Goal: Task Accomplishment & Management: Manage account settings

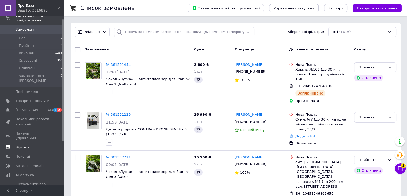
scroll to position [64, 0]
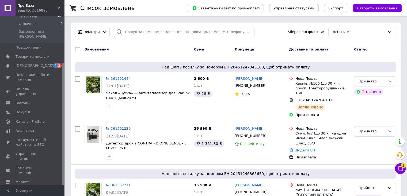
click at [38, 188] on span "Налаштування" at bounding box center [29, 190] width 27 height 5
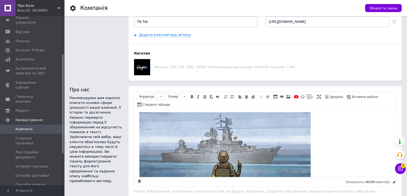
scroll to position [77, 0]
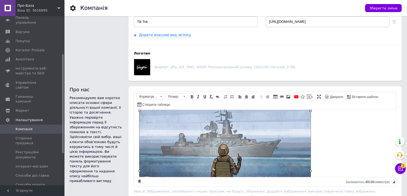
click at [288, 146] on img "Редактор, 337B7928-77C8-47A4-B81C-5BED0859307D" at bounding box center [225, 165] width 171 height 120
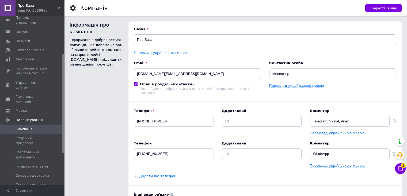
scroll to position [0, 0]
drag, startPoint x: 188, startPoint y: 73, endPoint x: 133, endPoint y: 75, distance: 55.5
click at [133, 75] on div "Назва Про-База Переклад українською мовою Email [DOMAIN_NAME][EMAIL_ADDRESS][DO…" at bounding box center [266, 198] width 274 height 354
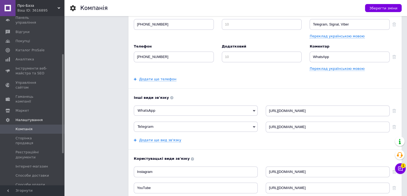
scroll to position [107, 0]
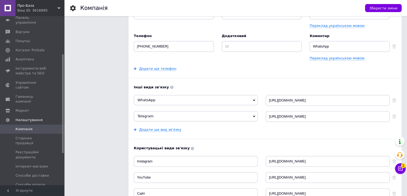
type input "[DOMAIN_NAME][EMAIL_ADDRESS][DOMAIN_NAME]"
drag, startPoint x: 339, startPoint y: 113, endPoint x: 263, endPoint y: 115, distance: 75.8
click at [263, 115] on div "Telegram Skype Сайт компанії Viber Messenger ICQ [URL][DOMAIN_NAME]" at bounding box center [265, 116] width 263 height 11
drag, startPoint x: 301, startPoint y: 96, endPoint x: 257, endPoint y: 95, distance: 43.7
click at [257, 95] on div "WhatsApp Skype Сайт компанії Viber Messenger ICQ [URL][DOMAIN_NAME]" at bounding box center [265, 100] width 263 height 11
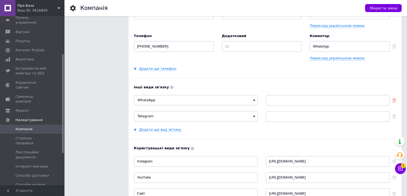
click at [394, 98] on use at bounding box center [395, 100] width 4 height 4
click at [394, 114] on use at bounding box center [395, 116] width 4 height 4
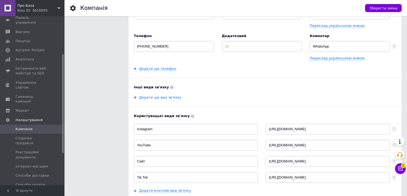
click at [160, 95] on link "Додати ще вид зв'язку" at bounding box center [160, 97] width 42 height 4
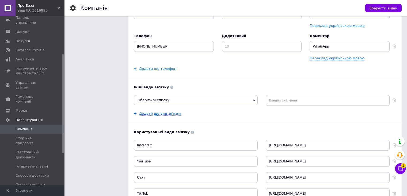
click at [173, 100] on span "Оберіть зі списку" at bounding box center [196, 100] width 124 height 10
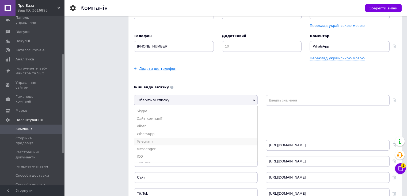
click at [155, 137] on li "Telegram" at bounding box center [195, 141] width 123 height 8
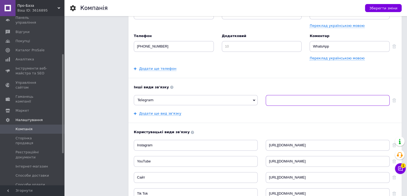
click at [270, 95] on input at bounding box center [328, 100] width 124 height 11
paste input "@[PERSON_NAME]"
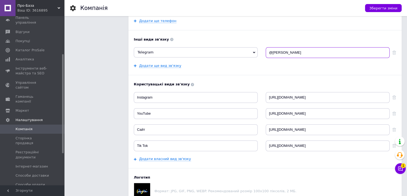
scroll to position [161, 0]
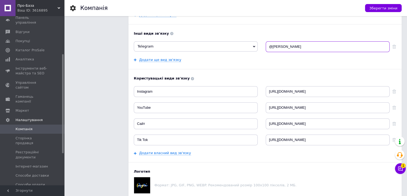
type input "@[PERSON_NAME]"
click at [238, 102] on input "YouTube" at bounding box center [196, 107] width 124 height 11
drag, startPoint x: 315, startPoint y: 105, endPoint x: 260, endPoint y: 106, distance: 55.5
click at [260, 106] on div "YouTube [URL][DOMAIN_NAME]" at bounding box center [265, 107] width 263 height 11
paste input "[URL][DOMAIN_NAME]"
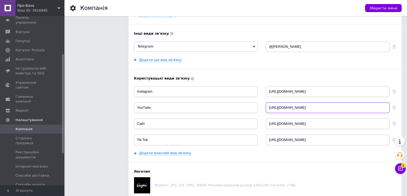
type input "[URL][DOMAIN_NAME]"
drag, startPoint x: 307, startPoint y: 137, endPoint x: 253, endPoint y: 139, distance: 54.1
click at [253, 139] on div "Tik Tok [URL][DOMAIN_NAME]" at bounding box center [265, 139] width 263 height 11
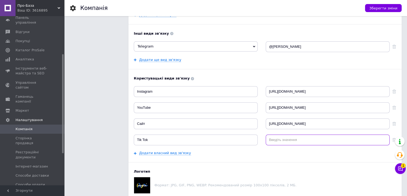
paste input "[DOMAIN_NAME][URL]"
type input "[DOMAIN_NAME][URL]"
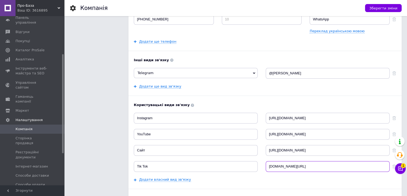
scroll to position [134, 0]
click at [160, 177] on link "Додати власний вид зв'язку" at bounding box center [165, 179] width 52 height 4
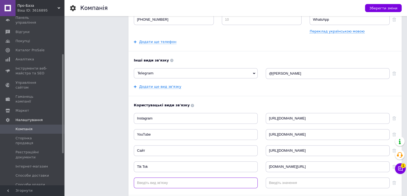
click at [158, 179] on input at bounding box center [196, 182] width 124 height 11
type input "Телеграм канал"
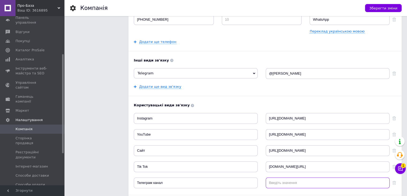
click at [290, 178] on input at bounding box center [328, 182] width 124 height 11
paste input "[DOMAIN_NAME][URL]"
type input "[DOMAIN_NAME][URL]"
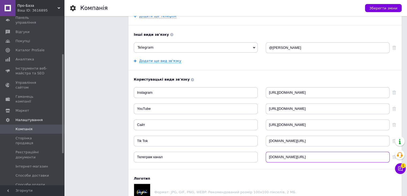
scroll to position [161, 0]
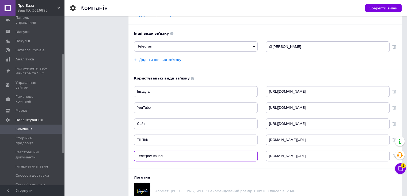
drag, startPoint x: 173, startPoint y: 151, endPoint x: 125, endPoint y: 153, distance: 47.2
click at [125, 153] on div "Інформація про компанію Інформація відображається покупцям. Це допоможе вам збі…" at bounding box center [236, 32] width 332 height 343
type input "Facebook"
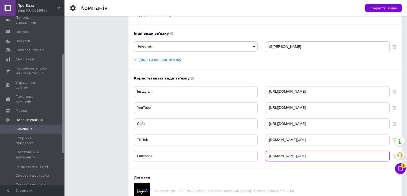
drag, startPoint x: 299, startPoint y: 151, endPoint x: 252, endPoint y: 149, distance: 47.2
click at [252, 150] on div "Facebook [DOMAIN_NAME][URL]" at bounding box center [265, 155] width 263 height 11
paste input "[DOMAIN_NAME][URL]"
type input "[DOMAIN_NAME][URL]"
click at [215, 66] on div "Назва Про-База Переклад українською мовою Email [DOMAIN_NAME][EMAIL_ADDRESS][DO…" at bounding box center [265, 32] width 263 height 333
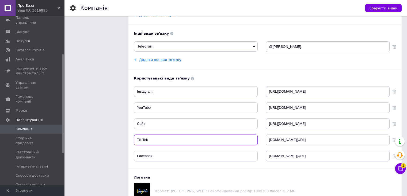
drag, startPoint x: 157, startPoint y: 138, endPoint x: 159, endPoint y: 130, distance: 8.3
click at [159, 130] on div "Користувацькі види зв'язку Instagram [URL][DOMAIN_NAME] YouTube [URL][DOMAIN_NA…" at bounding box center [265, 118] width 263 height 85
click at [134, 137] on input "Tik Tok" at bounding box center [196, 139] width 124 height 11
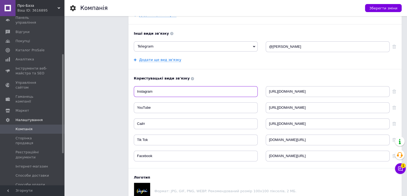
drag, startPoint x: 154, startPoint y: 86, endPoint x: 140, endPoint y: 87, distance: 14.0
click at [131, 87] on div "Назва Про-База Переклад українською мовою Email [DOMAIN_NAME][EMAIL_ADDRESS][DO…" at bounding box center [266, 32] width 274 height 343
click at [201, 71] on div "Назва Про-База Переклад українською мовою Email [DOMAIN_NAME][EMAIL_ADDRESS][DO…" at bounding box center [265, 32] width 263 height 333
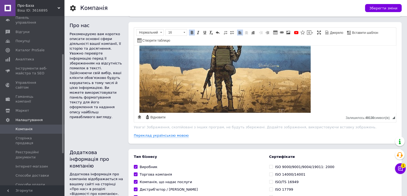
scroll to position [185, 0]
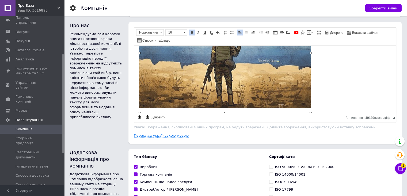
click at [234, 87] on img "Редактор, 337B7928-77C8-47A4-B81C-5BED0859307D" at bounding box center [225, 48] width 171 height 120
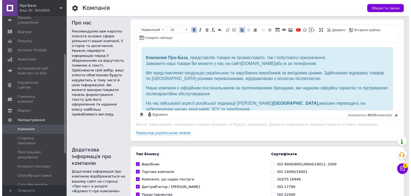
scroll to position [0, 0]
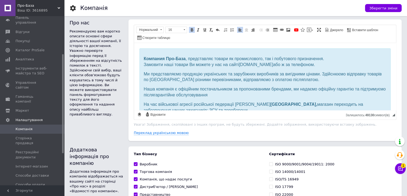
click at [255, 86] on p "Наша компанія є офіційним постачальником за пропонованими брендами, ми надаємо …" at bounding box center [265, 92] width 243 height 12
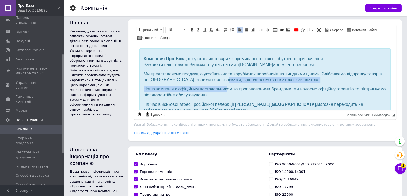
drag, startPoint x: 218, startPoint y: 79, endPoint x: 231, endPoint y: 84, distance: 14.5
click at [229, 83] on div "Компания Про-База , представляє товари як промислового, так і побутового призна…" at bounding box center [265, 101] width 243 height 91
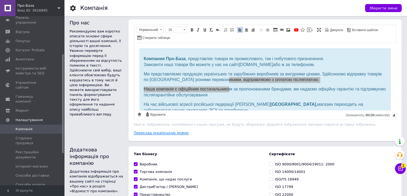
click at [175, 131] on link "Переклад українською мовою" at bounding box center [161, 132] width 55 height 4
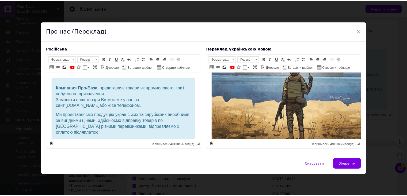
scroll to position [199, 0]
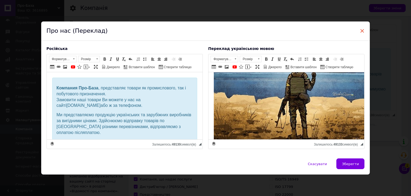
click at [363, 31] on span "×" at bounding box center [362, 30] width 5 height 9
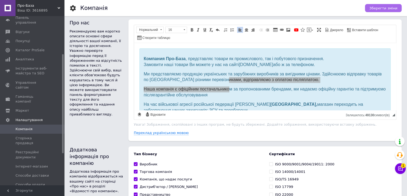
click at [385, 9] on span "Зберегти зміни" at bounding box center [384, 8] width 28 height 4
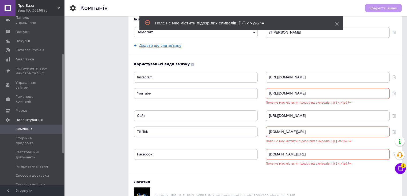
scroll to position [176, 0]
drag, startPoint x: 362, startPoint y: 87, endPoint x: 265, endPoint y: 87, distance: 97.2
click at [265, 87] on div "YouTube [URL][DOMAIN_NAME] Поле не має містити підозрілих символів: []{}<>\$&?=" at bounding box center [265, 95] width 263 height 17
click at [318, 89] on input "[URL][DOMAIN_NAME]" at bounding box center [328, 92] width 124 height 11
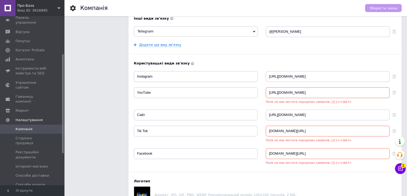
drag, startPoint x: 359, startPoint y: 90, endPoint x: 317, endPoint y: 90, distance: 42.1
click at [317, 90] on input "[URL][DOMAIN_NAME]" at bounding box center [328, 92] width 124 height 11
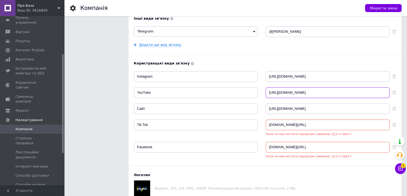
drag, startPoint x: 301, startPoint y: 88, endPoint x: 258, endPoint y: 89, distance: 42.9
click at [258, 89] on div "YouTube [URL][DOMAIN_NAME]" at bounding box center [265, 92] width 263 height 11
type input "@probaza"
drag, startPoint x: 286, startPoint y: 122, endPoint x: 262, endPoint y: 121, distance: 23.3
click at [262, 121] on div "Tik Tok [DOMAIN_NAME][URL] Поле не має містити підозрілих символів: []{}<>\$&?=" at bounding box center [265, 127] width 263 height 17
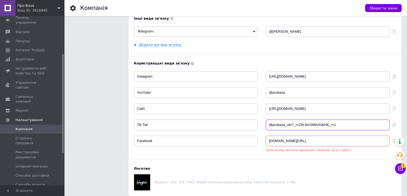
drag, startPoint x: 337, startPoint y: 122, endPoint x: 292, endPoint y: 120, distance: 44.5
click at [292, 120] on input "@probaza_ukr?_t=ZM-8zc0lWsA0kH&_r=1" at bounding box center [328, 124] width 124 height 11
type input "@probaza_ukr"
drag, startPoint x: 356, startPoint y: 137, endPoint x: 263, endPoint y: 138, distance: 93.2
click at [263, 138] on div "Facebook [DOMAIN_NAME][URL] Поле не має містити підозрілих символів: []{}<>\$&?=" at bounding box center [265, 143] width 263 height 17
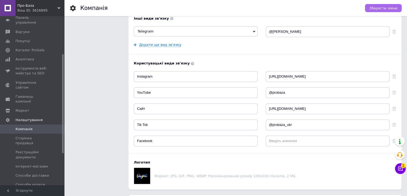
click at [381, 11] on button "Зберегти зміни" at bounding box center [383, 8] width 37 height 8
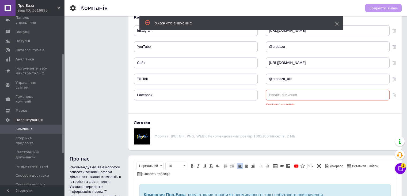
scroll to position [224, 0]
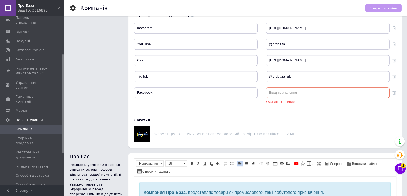
paste input "[URL][DOMAIN_NAME]"
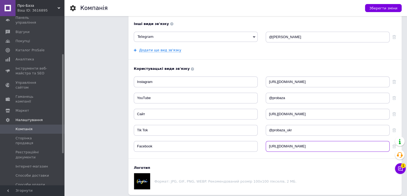
scroll to position [144, 0]
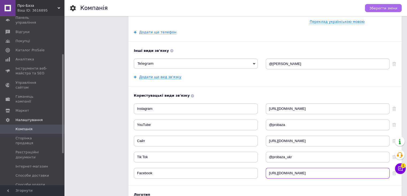
type input "[URL][DOMAIN_NAME]"
click at [387, 8] on span "Зберегти зміни" at bounding box center [384, 8] width 28 height 4
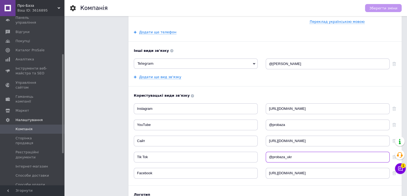
drag, startPoint x: 297, startPoint y: 153, endPoint x: 263, endPoint y: 152, distance: 33.8
click at [263, 152] on div "Tik Tok @probaza_ukr" at bounding box center [265, 156] width 263 height 11
paste input "[URL][DOMAIN_NAME]"
type input "[URL][DOMAIN_NAME]"
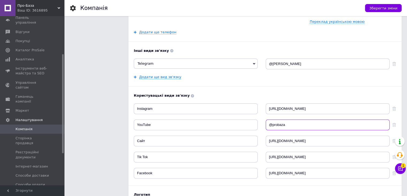
drag, startPoint x: 283, startPoint y: 119, endPoint x: 266, endPoint y: 119, distance: 16.6
click at [266, 119] on input "@probaza" at bounding box center [328, 124] width 124 height 11
paste input "[URL][DOMAIN_NAME]"
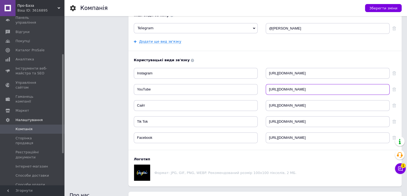
scroll to position [197, 0]
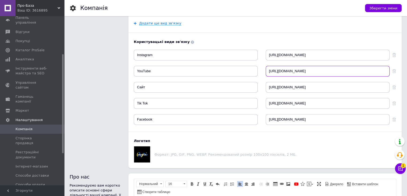
type input "[URL][DOMAIN_NAME]"
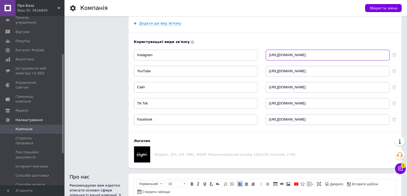
drag, startPoint x: 336, startPoint y: 51, endPoint x: 260, endPoint y: 54, distance: 76.1
click at [260, 54] on div "Instagram [URL][DOMAIN_NAME]" at bounding box center [265, 55] width 263 height 11
paste input "[DOMAIN_NAME][URL]"
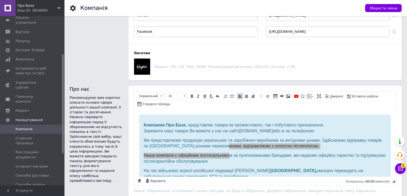
scroll to position [304, 0]
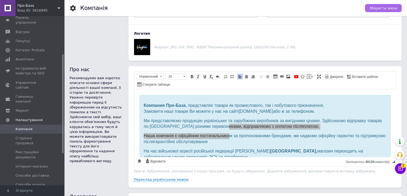
type input "[URL][DOMAIN_NAME]"
click at [377, 7] on span "Зберегти зміни" at bounding box center [384, 8] width 28 height 4
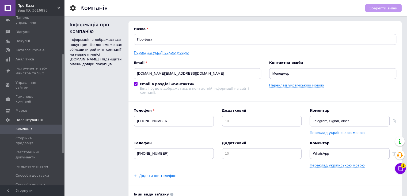
scroll to position [0, 0]
click at [57, 6] on span "Про-База" at bounding box center [37, 5] width 40 height 5
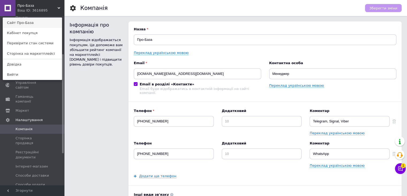
click at [39, 22] on link "Сайт Про-База" at bounding box center [32, 23] width 59 height 10
